Goal: Task Accomplishment & Management: Use online tool/utility

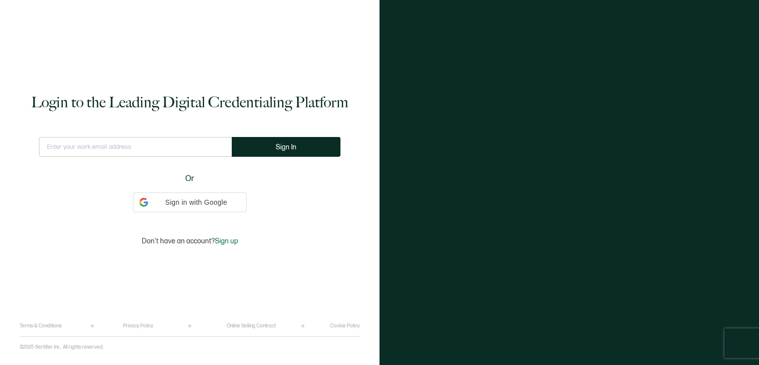
type input "[EMAIL_ADDRESS][DOMAIN_NAME]"
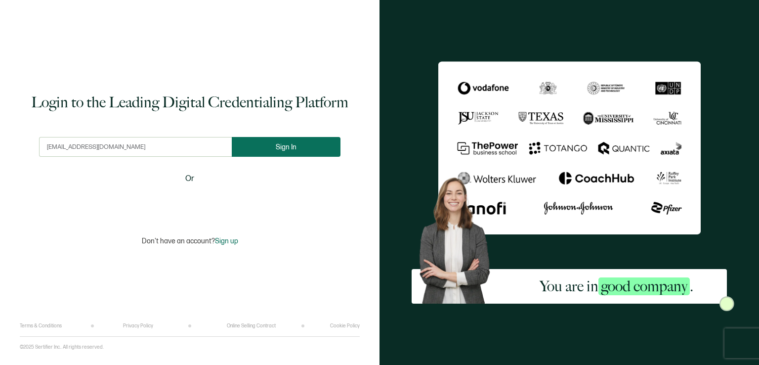
click at [282, 144] on span "Sign In" at bounding box center [286, 146] width 21 height 7
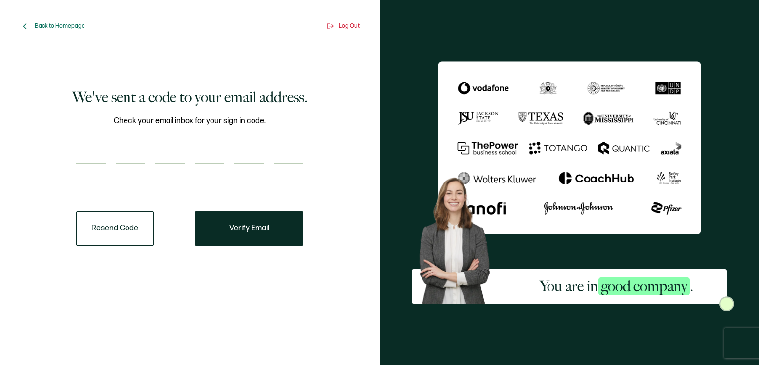
click at [92, 155] on input "number" at bounding box center [91, 154] width 30 height 20
type input "3"
type input "4"
type input "8"
type input "2"
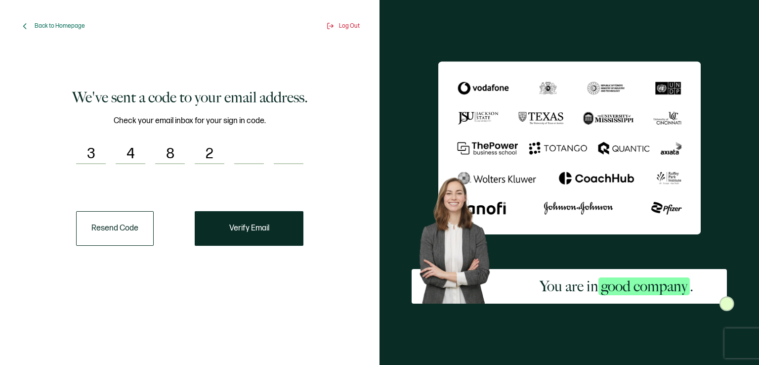
type input "8"
type input "2"
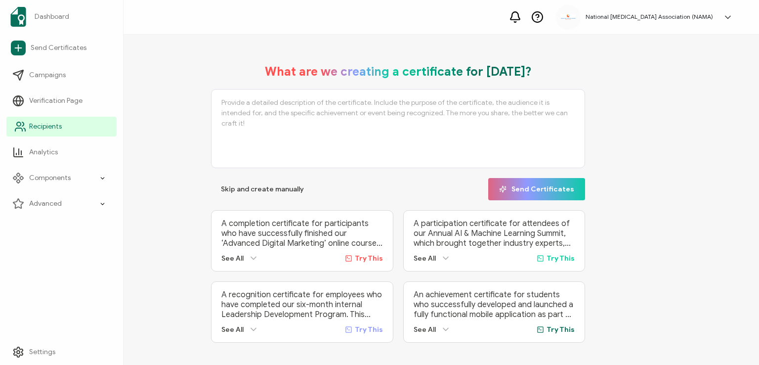
click at [43, 129] on span "Recipients" at bounding box center [45, 127] width 33 height 10
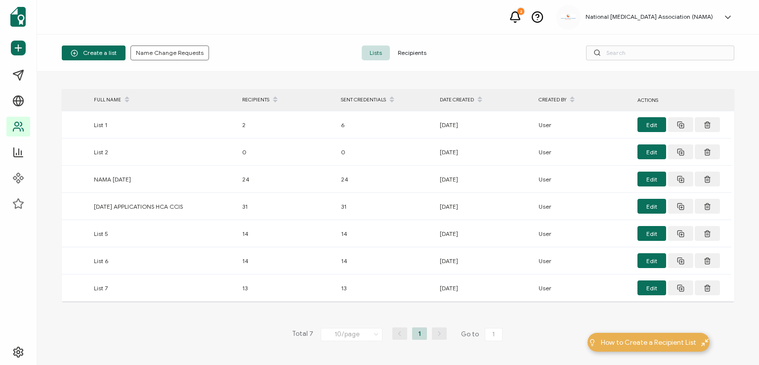
click at [408, 53] on span "Recipients" at bounding box center [412, 52] width 44 height 15
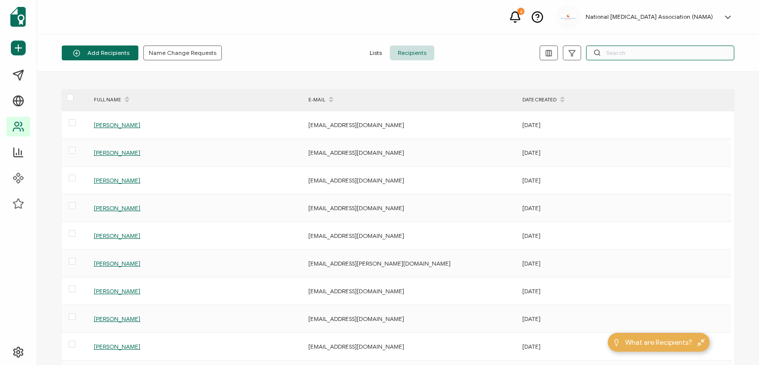
paste input "[EMAIL_ADDRESS][DOMAIN_NAME]"
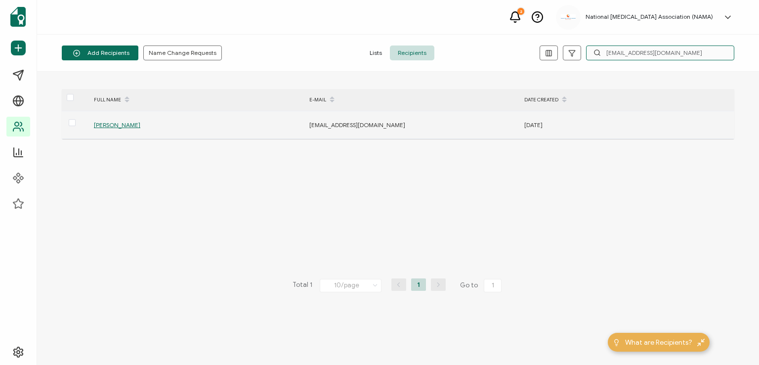
type input "[EMAIL_ADDRESS][DOMAIN_NAME]"
click at [119, 125] on span "[PERSON_NAME]" at bounding box center [117, 124] width 46 height 7
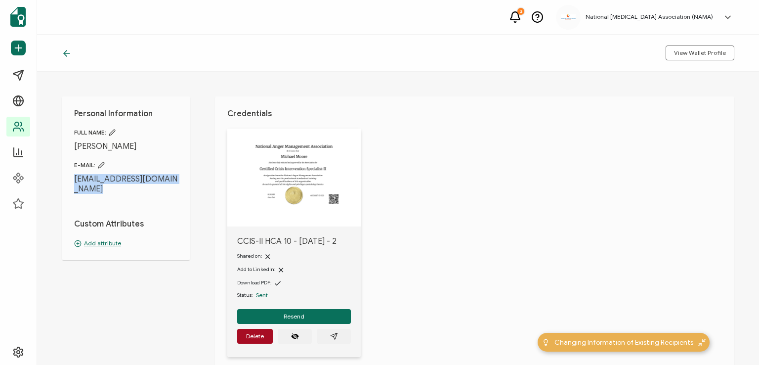
drag, startPoint x: 70, startPoint y: 177, endPoint x: 115, endPoint y: 194, distance: 47.7
click at [115, 194] on div "Personal Information FULL NAME: [PERSON_NAME] E-MAIL: [EMAIL_ADDRESS][DOMAIN_NA…" at bounding box center [126, 178] width 128 height 164
copy div "[EMAIL_ADDRESS][DOMAIN_NAME]"
click at [204, 141] on div "Personal Information FULL NAME: [PERSON_NAME] E-MAIL: [EMAIL_ADDRESS][DOMAIN_NA…" at bounding box center [398, 218] width 722 height 293
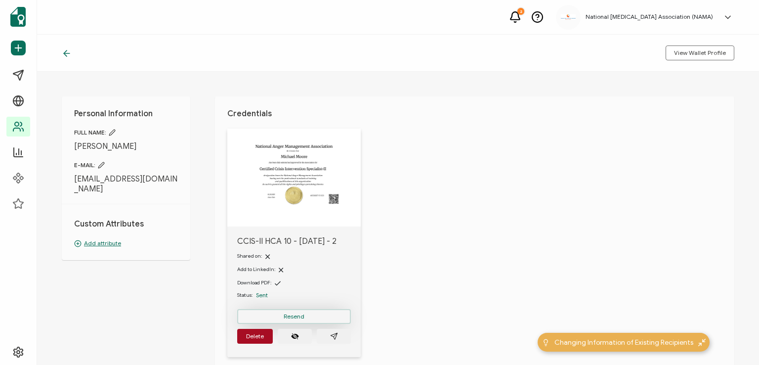
click at [289, 311] on button "Resend" at bounding box center [294, 316] width 114 height 15
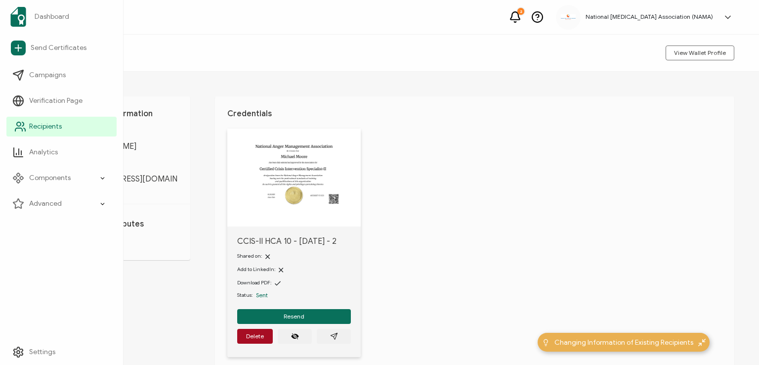
click at [33, 128] on span "Recipients" at bounding box center [45, 127] width 33 height 10
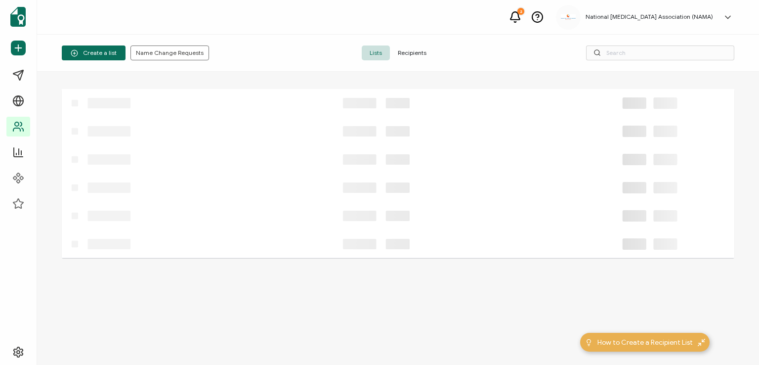
click at [407, 53] on span "Recipients" at bounding box center [412, 52] width 44 height 15
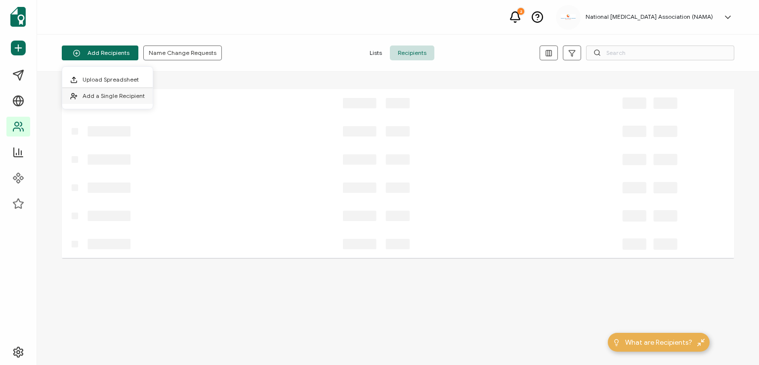
click at [112, 94] on span "Add a Single Recipient" at bounding box center [114, 95] width 62 height 7
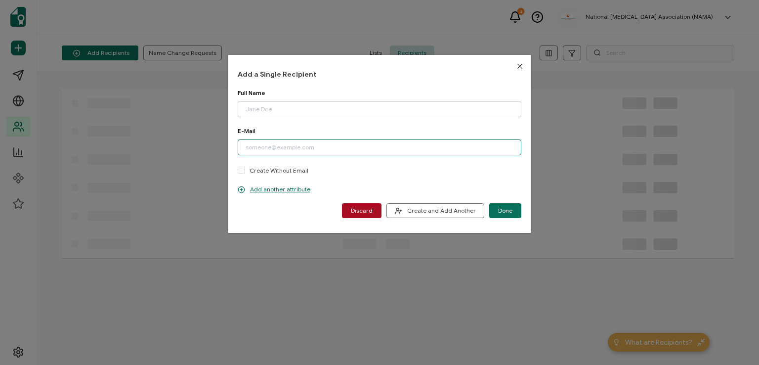
paste input "[EMAIL_ADDRESS][DOMAIN_NAME]"
type input "[EMAIL_ADDRESS][DOMAIN_NAME]"
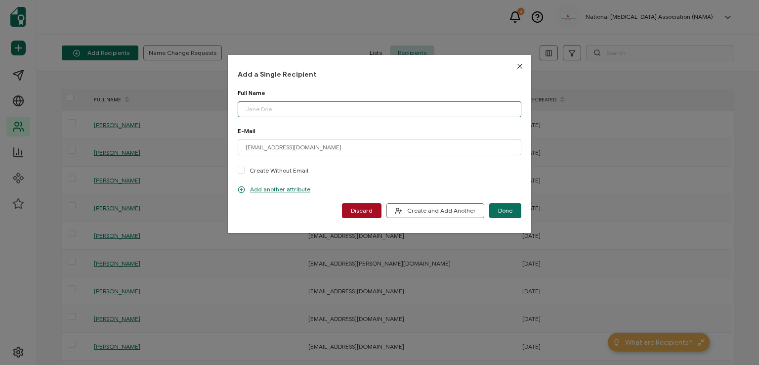
paste input "[PERSON_NAME]"
type input "[PERSON_NAME]"
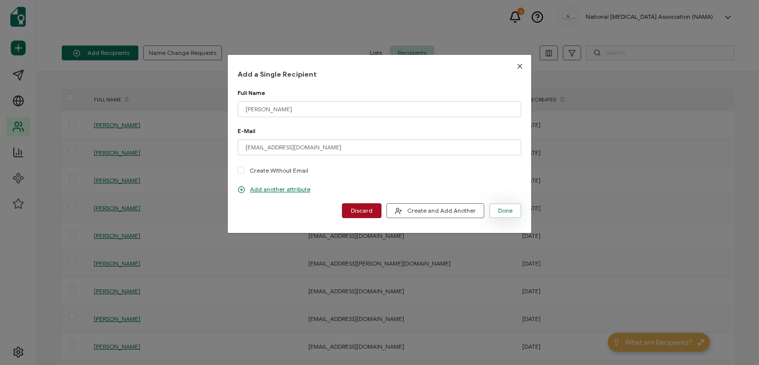
click at [501, 209] on span "Done" at bounding box center [505, 210] width 14 height 6
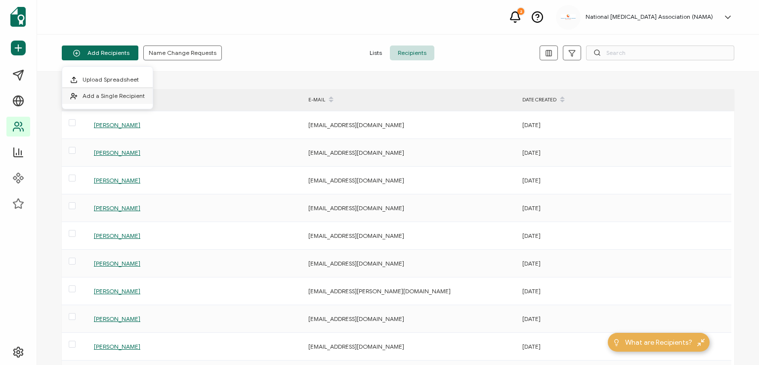
click at [125, 91] on li "Add a Single Recipient" at bounding box center [107, 96] width 90 height 16
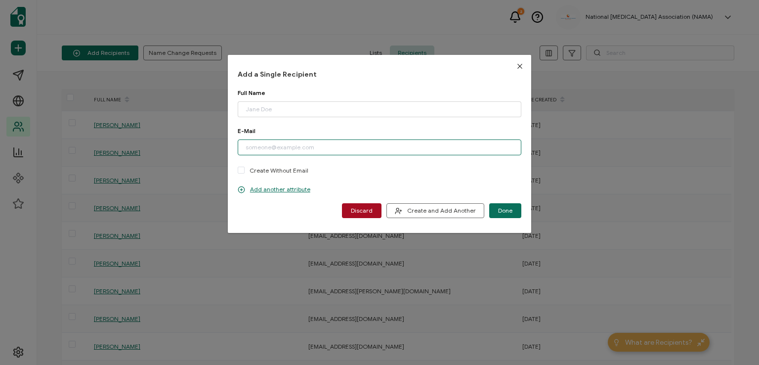
paste input "[PERSON_NAME][EMAIL_ADDRESS][DOMAIN_NAME]"
type input "[PERSON_NAME][EMAIL_ADDRESS][DOMAIN_NAME]"
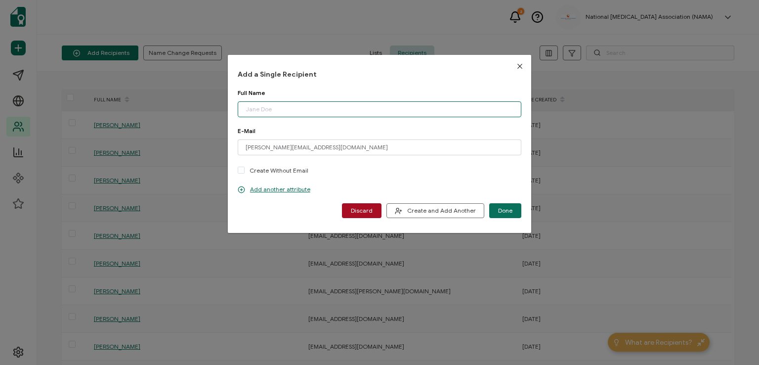
paste input "[PERSON_NAME]"
type input "[PERSON_NAME]"
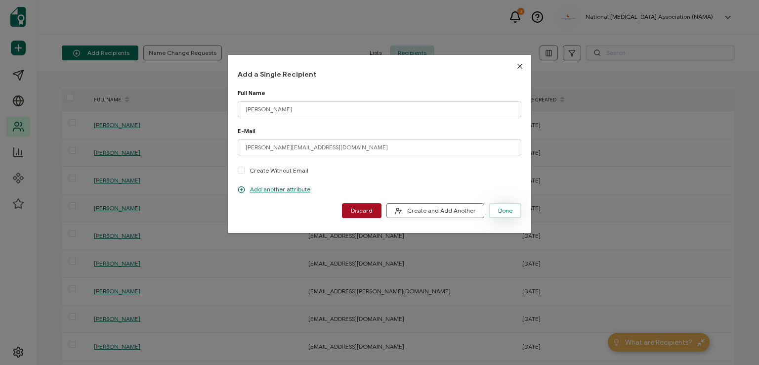
click at [502, 209] on span "Done" at bounding box center [505, 210] width 14 height 6
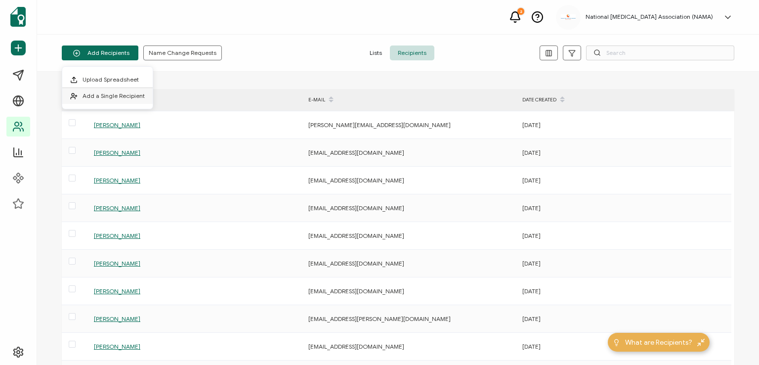
click at [109, 96] on span "Add a Single Recipient" at bounding box center [114, 95] width 62 height 7
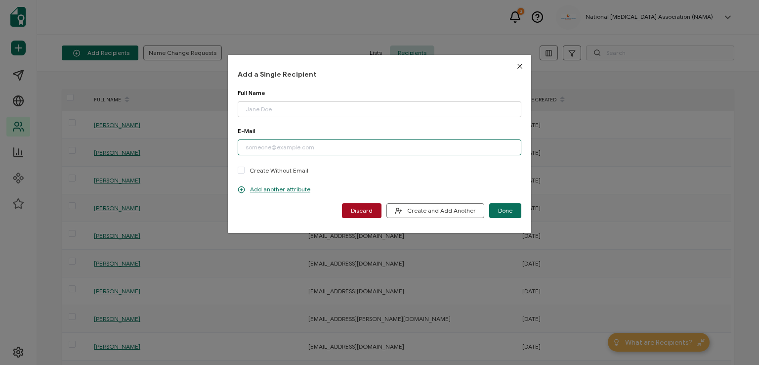
paste input "[EMAIL_ADDRESS][DOMAIN_NAME]"
type input "[EMAIL_ADDRESS][DOMAIN_NAME]"
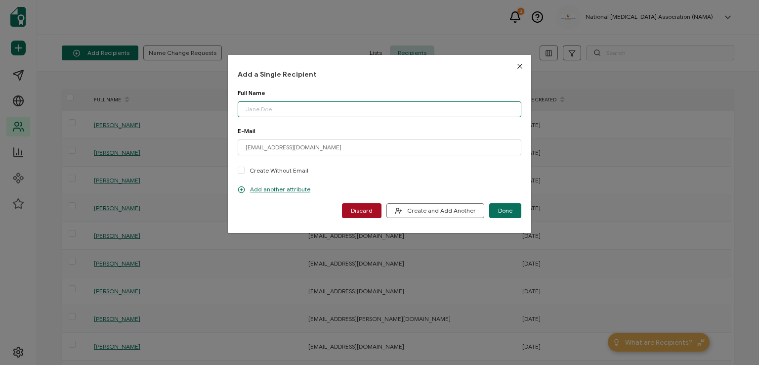
paste input "[PERSON_NAME]"
type input "[PERSON_NAME]"
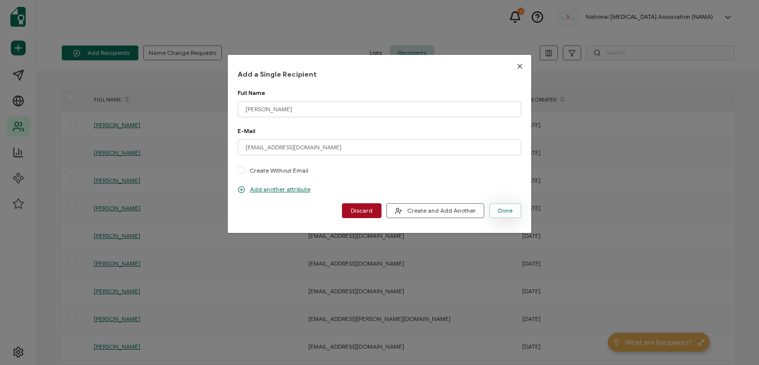
click at [495, 208] on button "Done" at bounding box center [505, 210] width 32 height 15
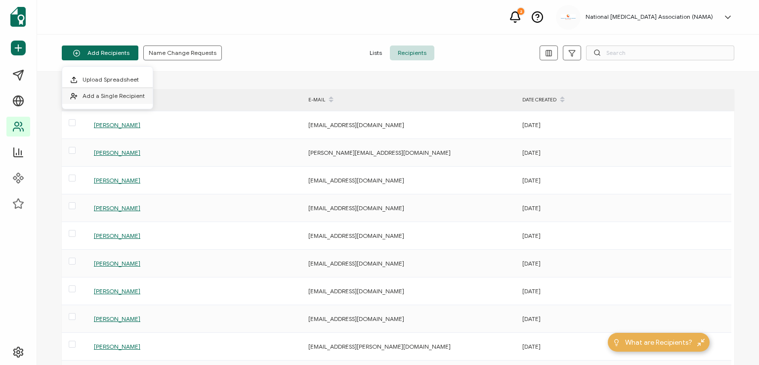
click at [99, 94] on span "Add a Single Recipient" at bounding box center [114, 95] width 62 height 7
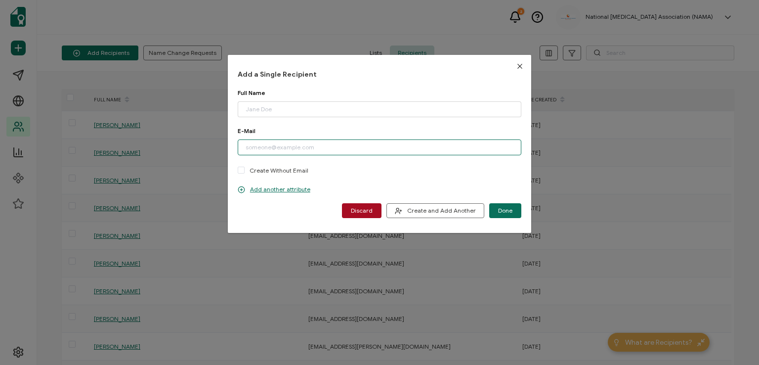
paste input "[EMAIL_ADDRESS][DOMAIN_NAME]"
type input "[EMAIL_ADDRESS][DOMAIN_NAME]"
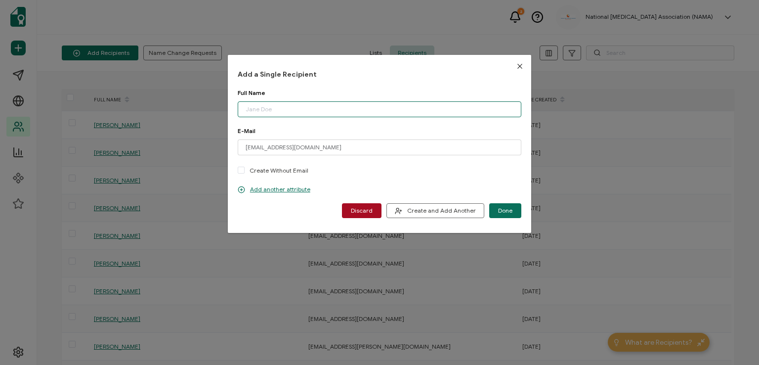
paste input "[PERSON_NAME]"
type input "[PERSON_NAME]"
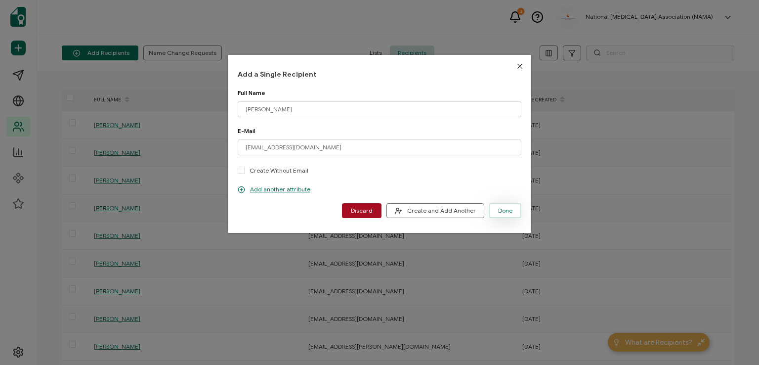
click at [498, 209] on span "Done" at bounding box center [505, 210] width 14 height 6
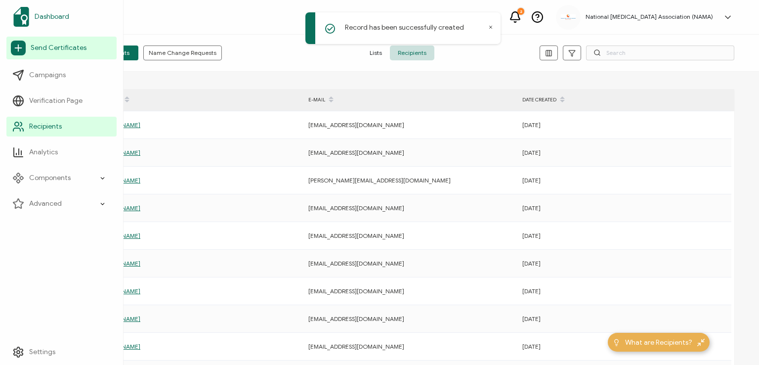
click at [46, 18] on span "Dashboard" at bounding box center [52, 17] width 35 height 10
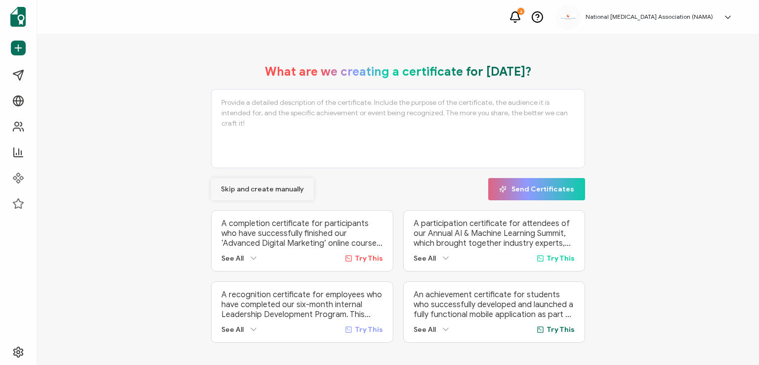
click at [260, 186] on span "Skip and create manually" at bounding box center [262, 189] width 83 height 7
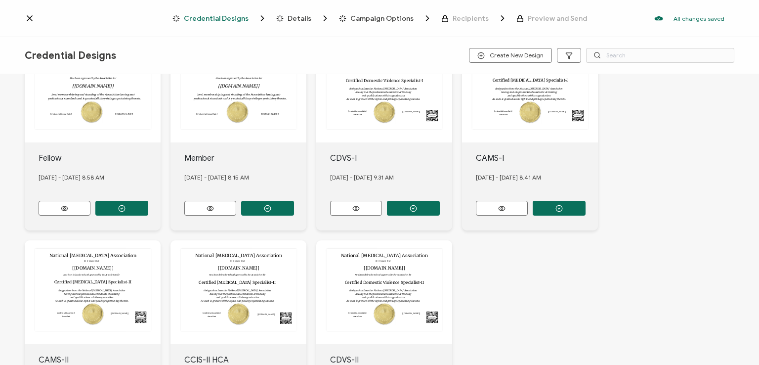
scroll to position [247, 0]
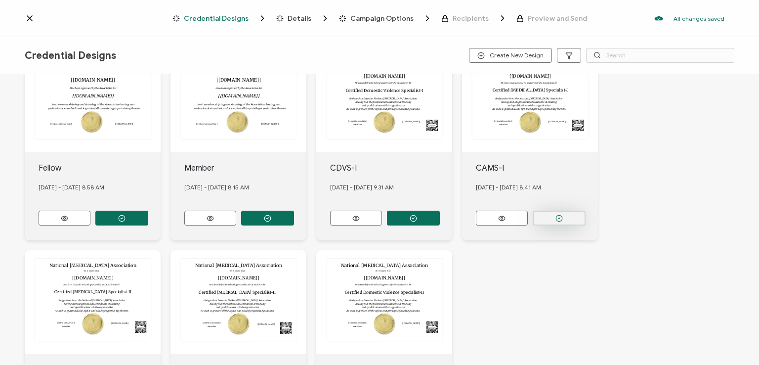
click at [148, 24] on button "button" at bounding box center [121, 16] width 53 height 15
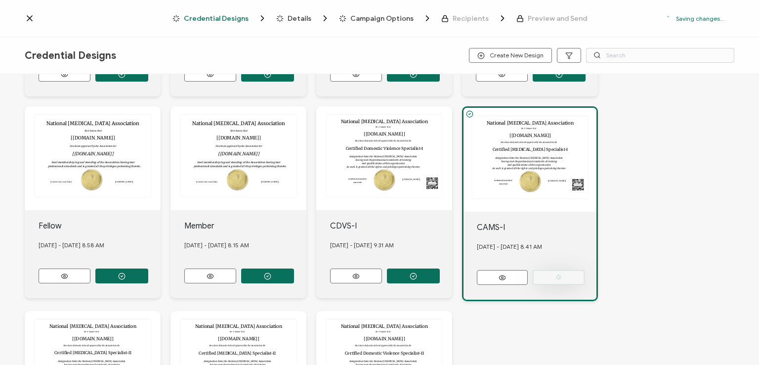
scroll to position [304, 0]
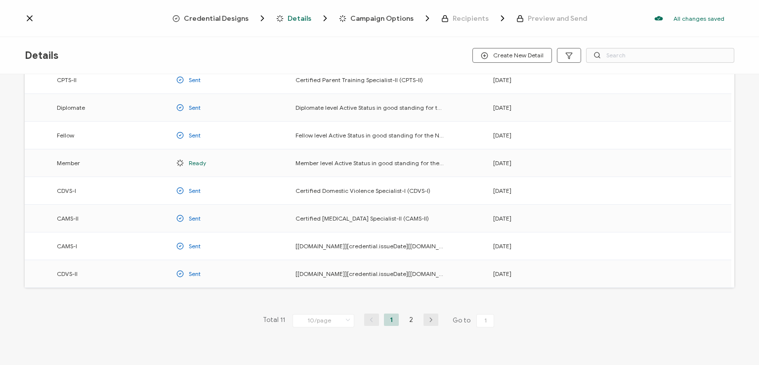
scroll to position [130, 0]
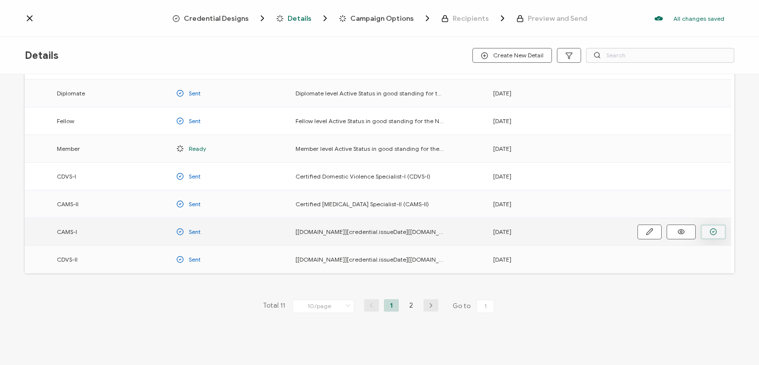
click at [0, 0] on circle "button" at bounding box center [0, 0] width 0 height 0
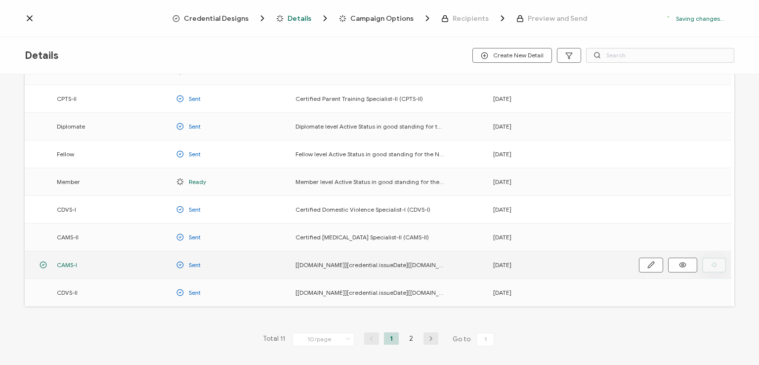
scroll to position [163, 0]
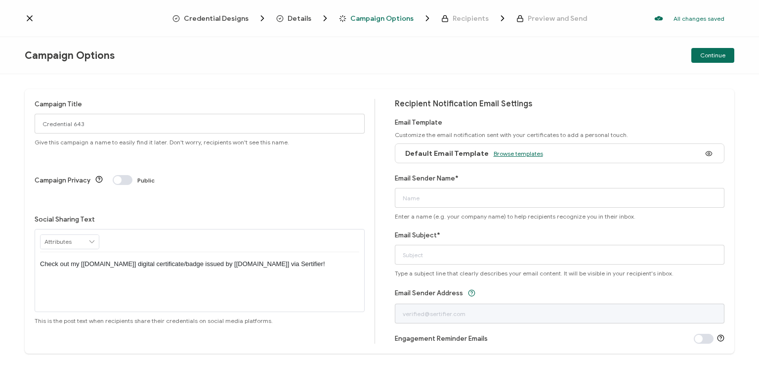
click at [510, 151] on span "Browse templates" at bounding box center [518, 153] width 49 height 7
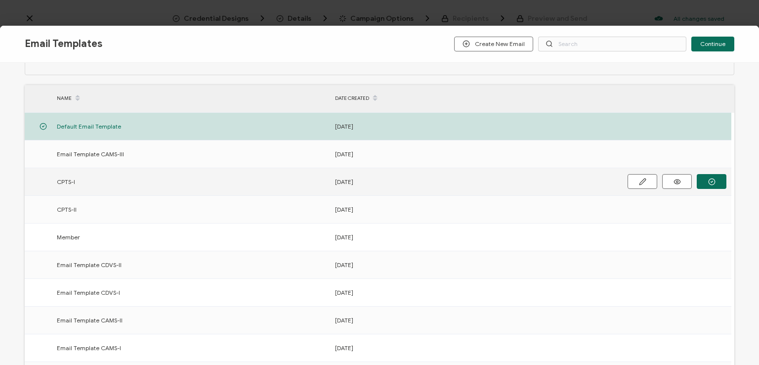
scroll to position [154, 0]
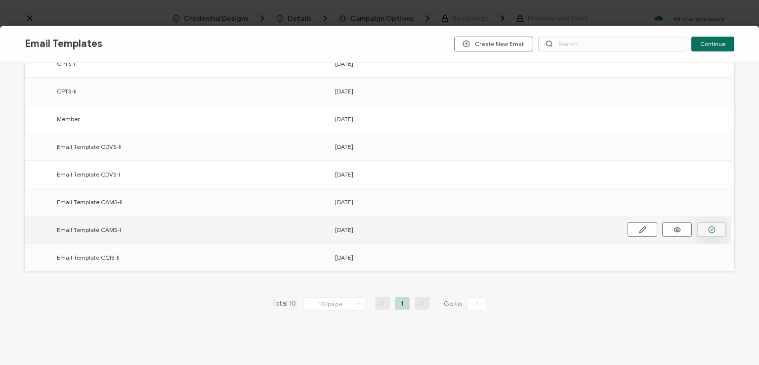
click at [0, 0] on icon "button" at bounding box center [0, 0] width 0 height 0
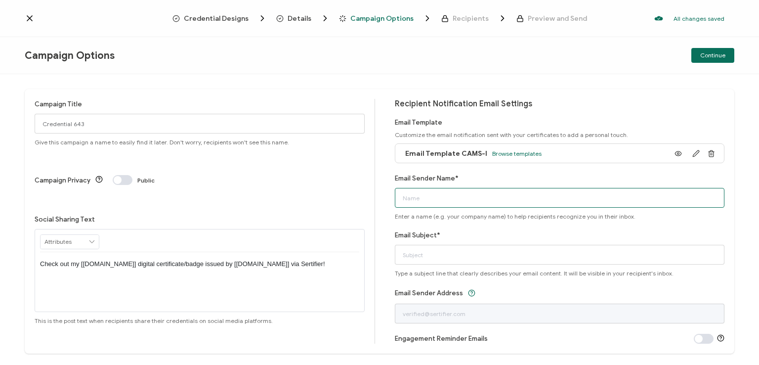
click at [502, 198] on input "Email Sender Name*" at bounding box center [560, 198] width 330 height 20
type input "National [MEDICAL_DATA] Association"
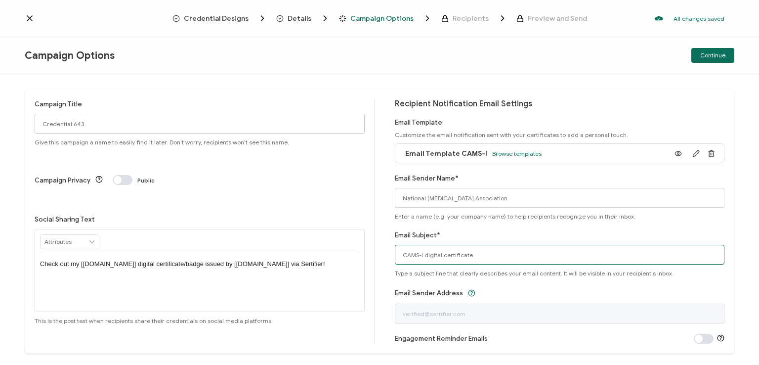
type input "CAMS-I digital certificate"
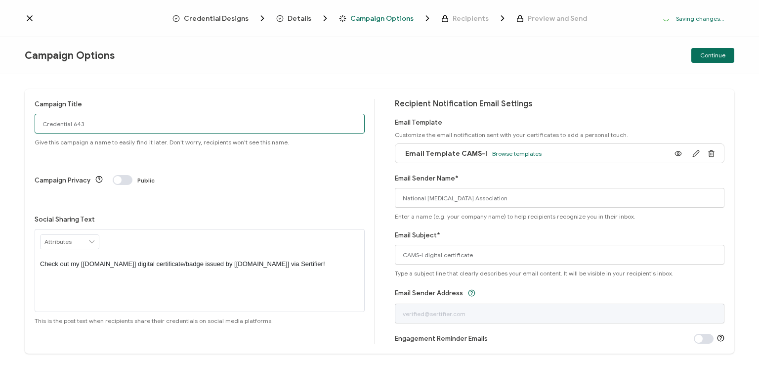
drag, startPoint x: 89, startPoint y: 122, endPoint x: 40, endPoint y: 113, distance: 50.7
click at [40, 114] on input "Credential 643" at bounding box center [200, 124] width 330 height 20
type input "CAMS-I 4 - [DATE]"
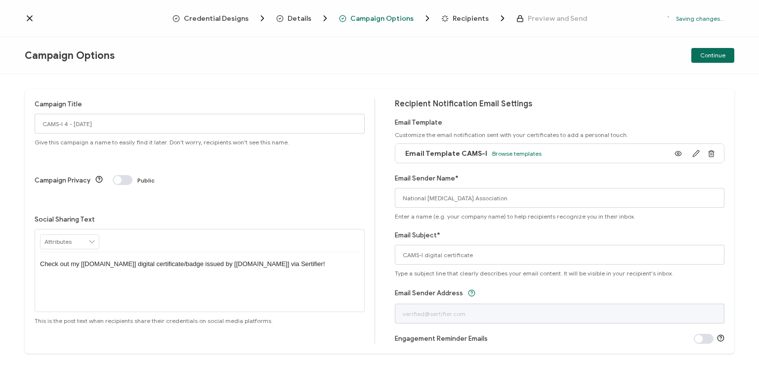
click at [197, 259] on p "Check out my [[DOMAIN_NAME]] digital certificate/badge issued by [[DOMAIN_NAME]…" at bounding box center [199, 263] width 319 height 9
click at [369, 78] on div "Campaign Title CAMS-I 4 - [DATE] Give this campaign a name to easily find it la…" at bounding box center [379, 219] width 759 height 290
click at [413, 43] on div "Campaign Options Continue" at bounding box center [379, 55] width 759 height 37
click at [712, 52] on span "Continue" at bounding box center [712, 55] width 25 height 6
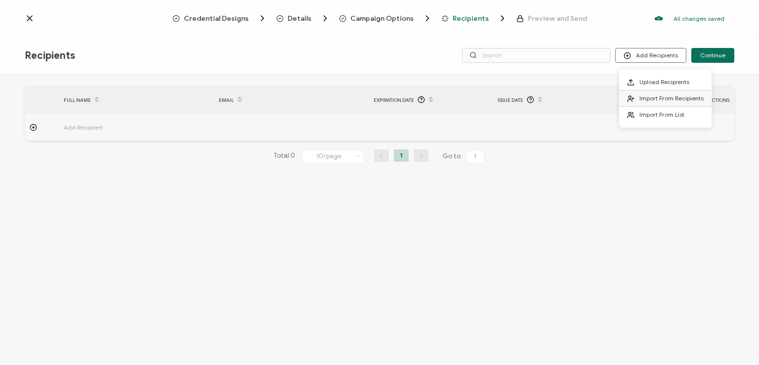
click at [657, 97] on span "Import From Recipients" at bounding box center [671, 97] width 64 height 7
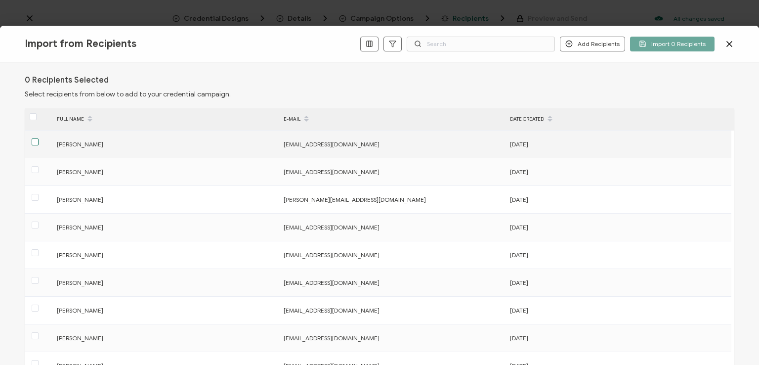
click at [35, 142] on span at bounding box center [35, 141] width 7 height 7
click at [39, 138] on input "checkbox" at bounding box center [39, 138] width 0 height 0
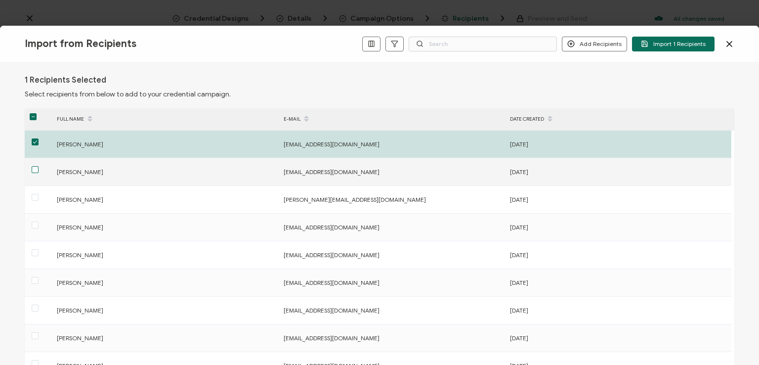
click at [35, 170] on span at bounding box center [35, 169] width 7 height 7
click at [39, 166] on input "checkbox" at bounding box center [39, 166] width 0 height 0
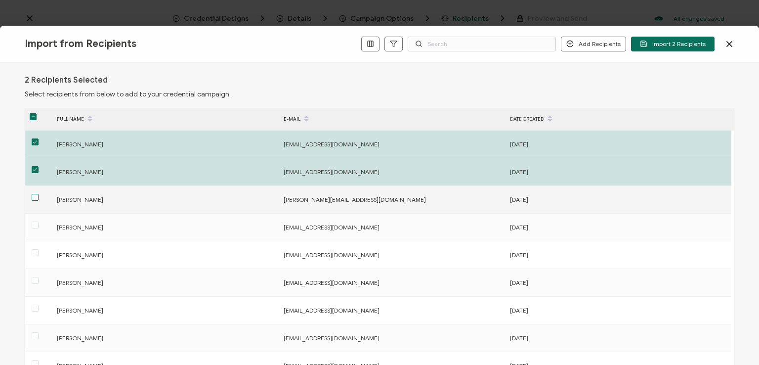
click at [36, 198] on span at bounding box center [35, 197] width 7 height 7
click at [39, 194] on input "checkbox" at bounding box center [39, 194] width 0 height 0
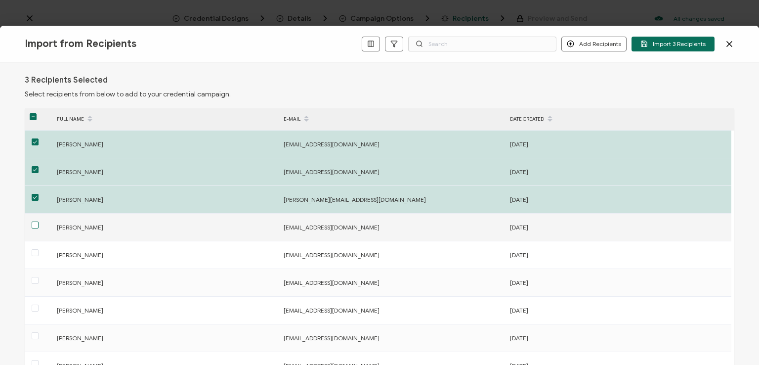
click at [35, 225] on span at bounding box center [35, 224] width 7 height 7
click at [39, 221] on input "checkbox" at bounding box center [39, 221] width 0 height 0
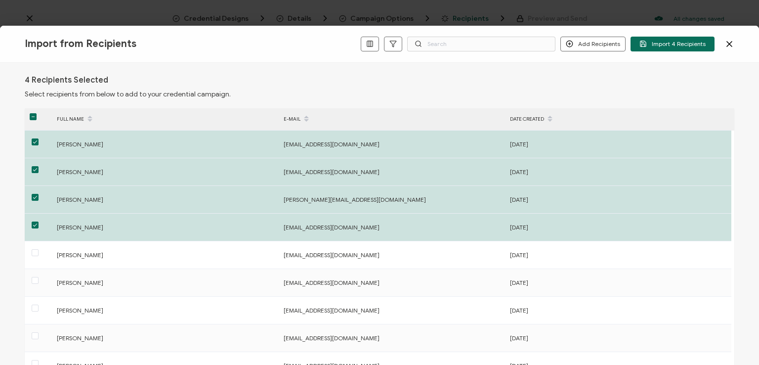
click at [384, 71] on div "4 Recipients Selected Select recipients from below to add to your credential ca…" at bounding box center [379, 214] width 759 height 302
click at [546, 45] on input "text" at bounding box center [481, 44] width 148 height 15
click at [538, 60] on div "Import from Recipients Add Recipients Add a Single Recipient Import 4 Recipients" at bounding box center [379, 44] width 759 height 37
click at [669, 40] on span "Import 4 Recipients" at bounding box center [672, 43] width 66 height 7
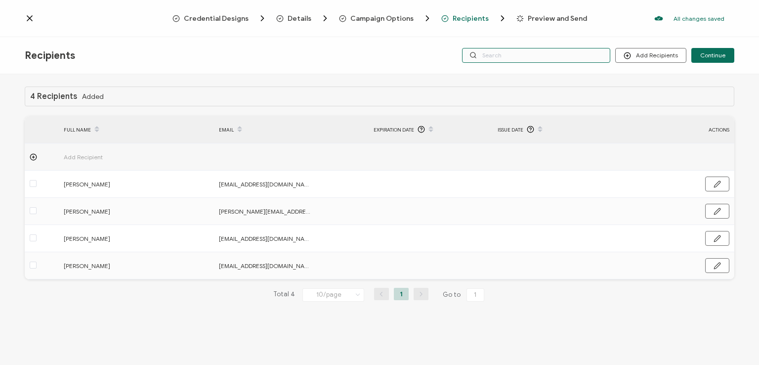
click at [566, 56] on input "text" at bounding box center [536, 55] width 148 height 15
click at [556, 36] on div "Credential Designs Details Campaign Options Recipients Preview and Send All cha…" at bounding box center [379, 18] width 759 height 37
click at [551, 71] on div "Recipients Add Recipients Upload Recipients Import From Recipients Import From …" at bounding box center [379, 55] width 759 height 37
click at [542, 58] on input "text" at bounding box center [536, 55] width 148 height 15
click at [539, 35] on div "Credential Designs Details Campaign Options Recipients Preview and Send All cha…" at bounding box center [379, 18] width 759 height 37
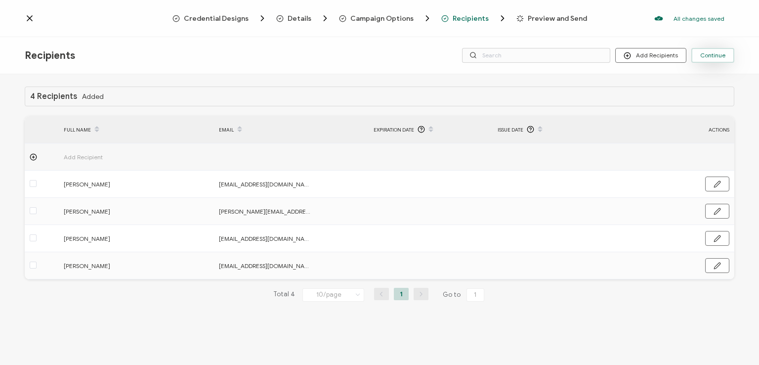
click at [715, 54] on span "Continue" at bounding box center [712, 55] width 25 height 6
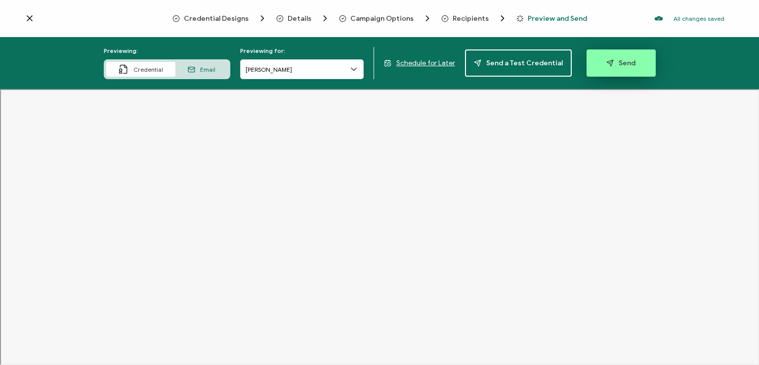
click at [611, 63] on span "Send" at bounding box center [620, 62] width 29 height 7
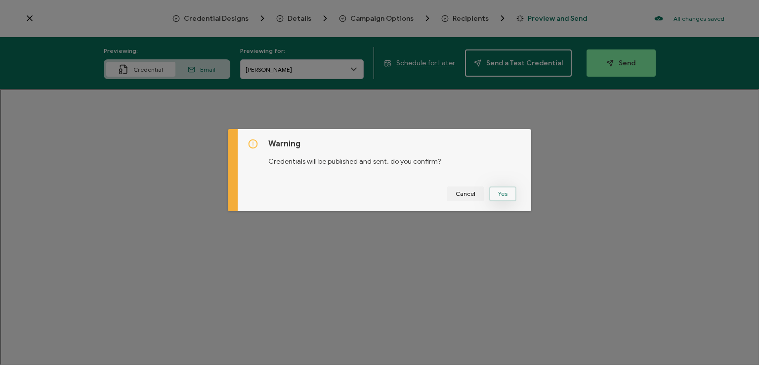
click at [503, 192] on button "Yes" at bounding box center [502, 193] width 27 height 15
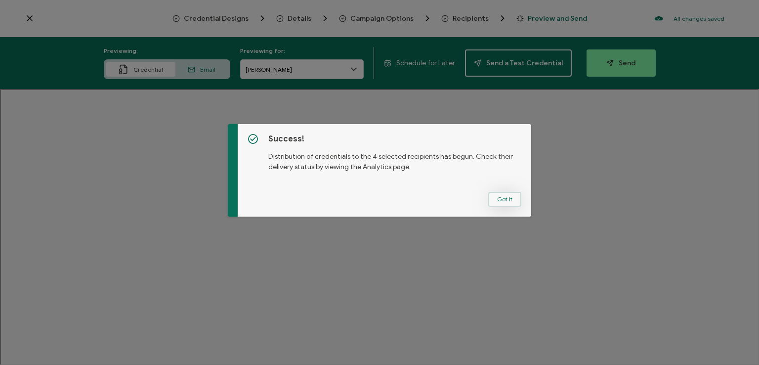
click at [506, 200] on button "Got It" at bounding box center [504, 199] width 33 height 15
